Goal: Task Accomplishment & Management: Complete application form

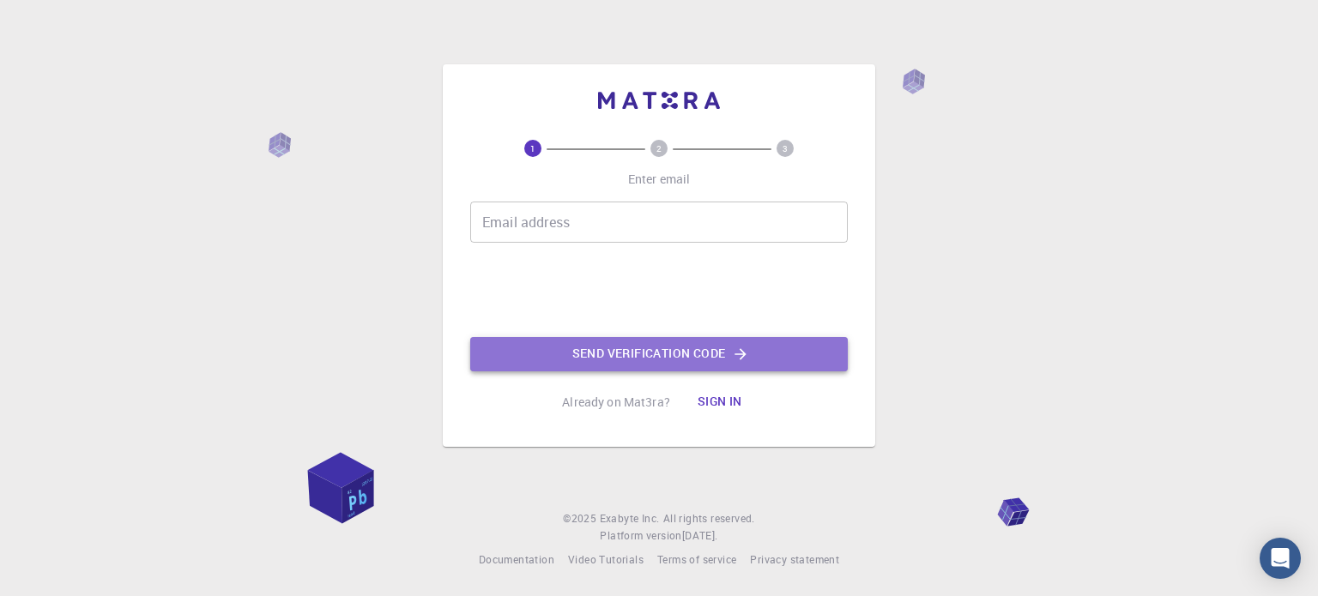
click at [680, 350] on button "Send verification code" at bounding box center [659, 354] width 378 height 34
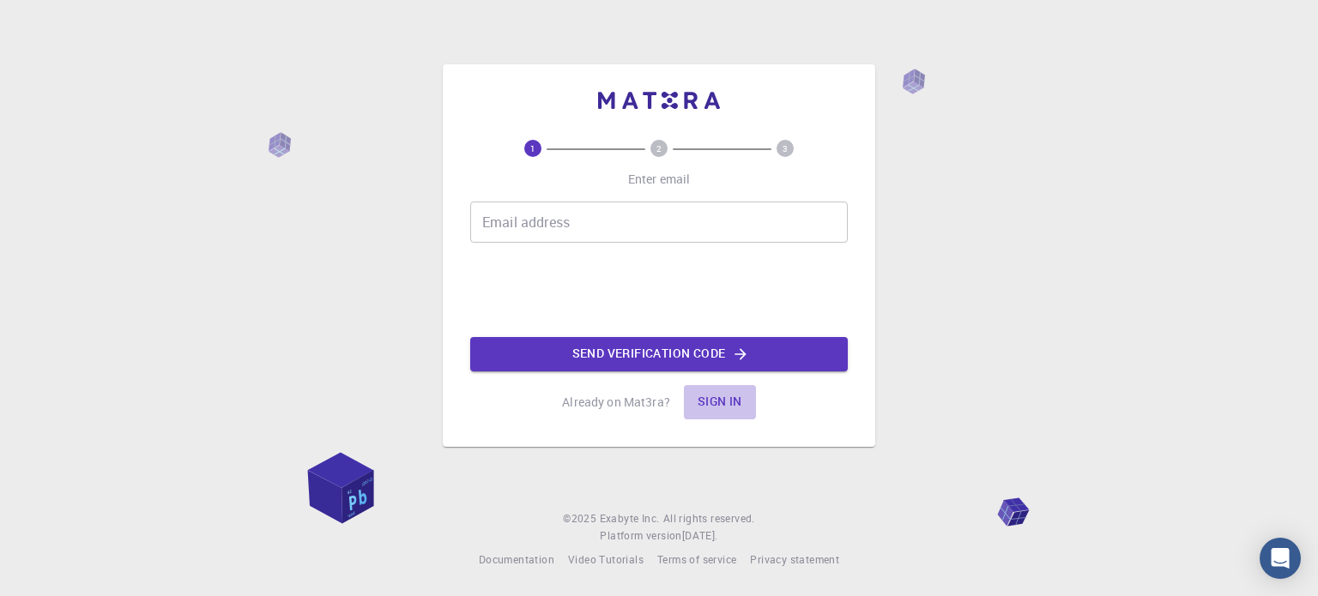
click at [733, 407] on button "Sign in" at bounding box center [720, 402] width 72 height 34
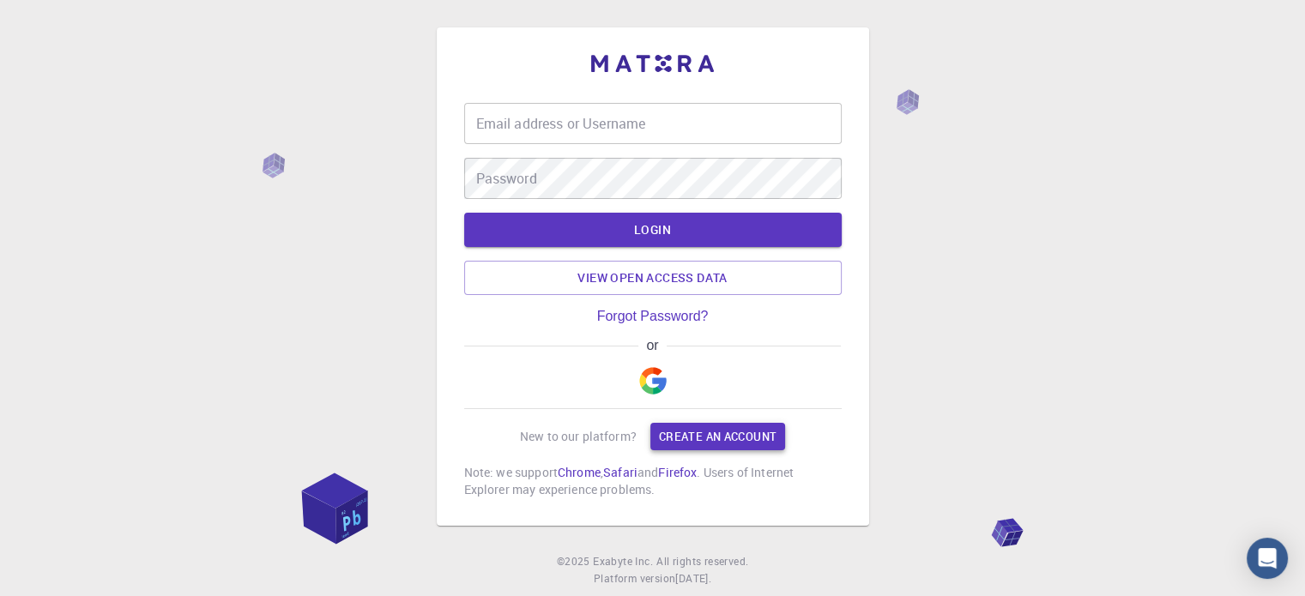
click at [709, 436] on link "Create an account" at bounding box center [717, 436] width 135 height 27
